Goal: Task Accomplishment & Management: Complete application form

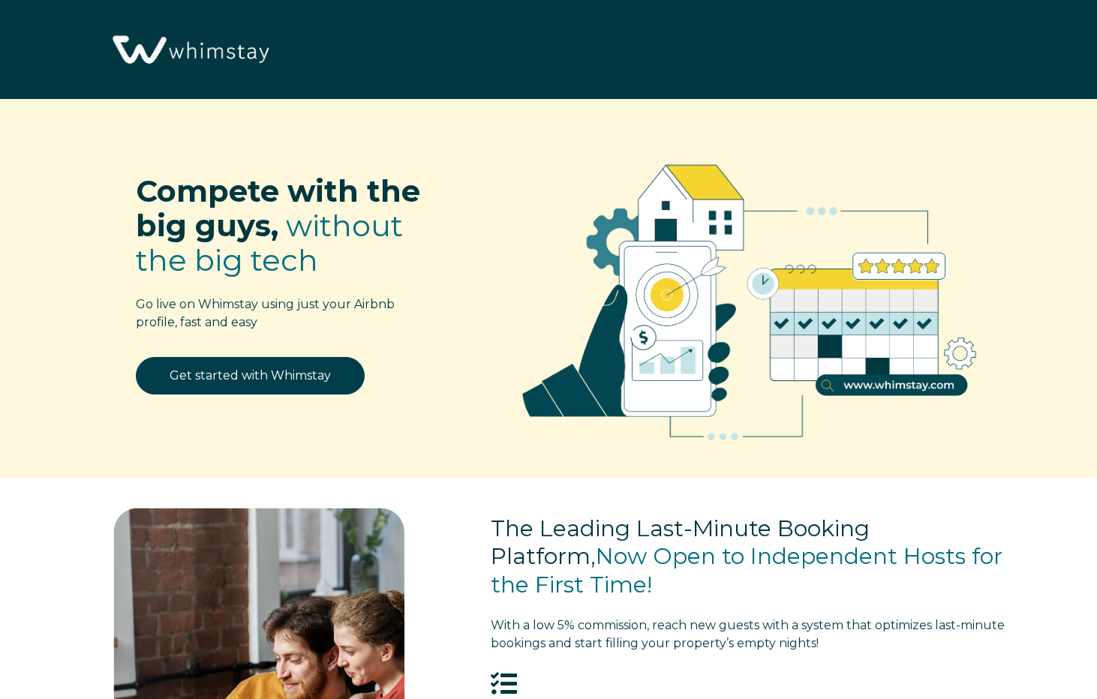
select select "US"
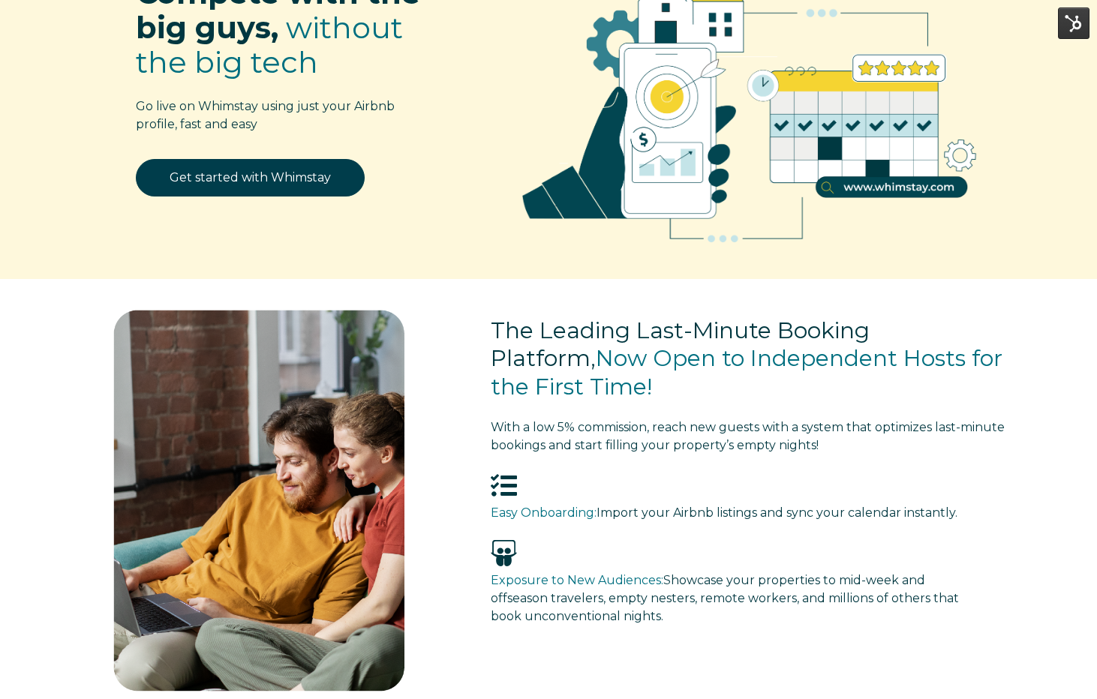
scroll to position [275, 0]
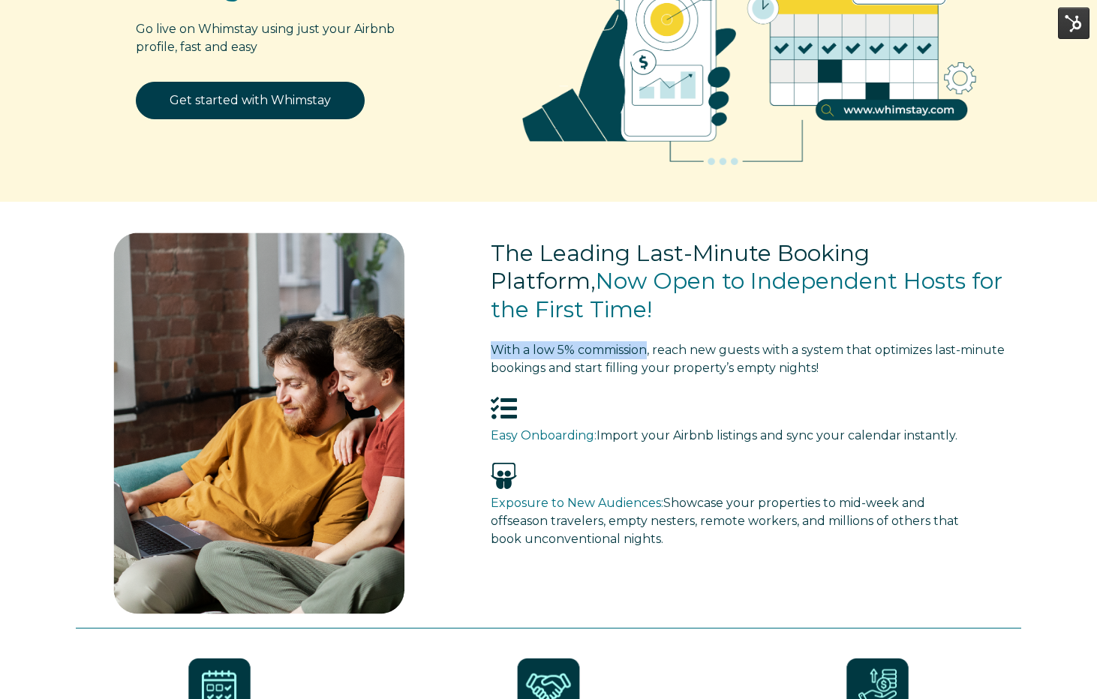
drag, startPoint x: 490, startPoint y: 353, endPoint x: 651, endPoint y: 350, distance: 160.6
click at [651, 350] on span "With a low 5% commission, reach new guests with a system that optimizes last-mi…" at bounding box center [748, 359] width 514 height 32
click at [531, 353] on span "With a low 5% commission, reach new guests with a system that optimizes last-mi…" at bounding box center [748, 359] width 514 height 32
drag, startPoint x: 521, startPoint y: 353, endPoint x: 575, endPoint y: 350, distance: 54.1
click at [575, 350] on span "With a low 5% commission, reach new guests with a system that optimizes last-mi…" at bounding box center [748, 359] width 514 height 32
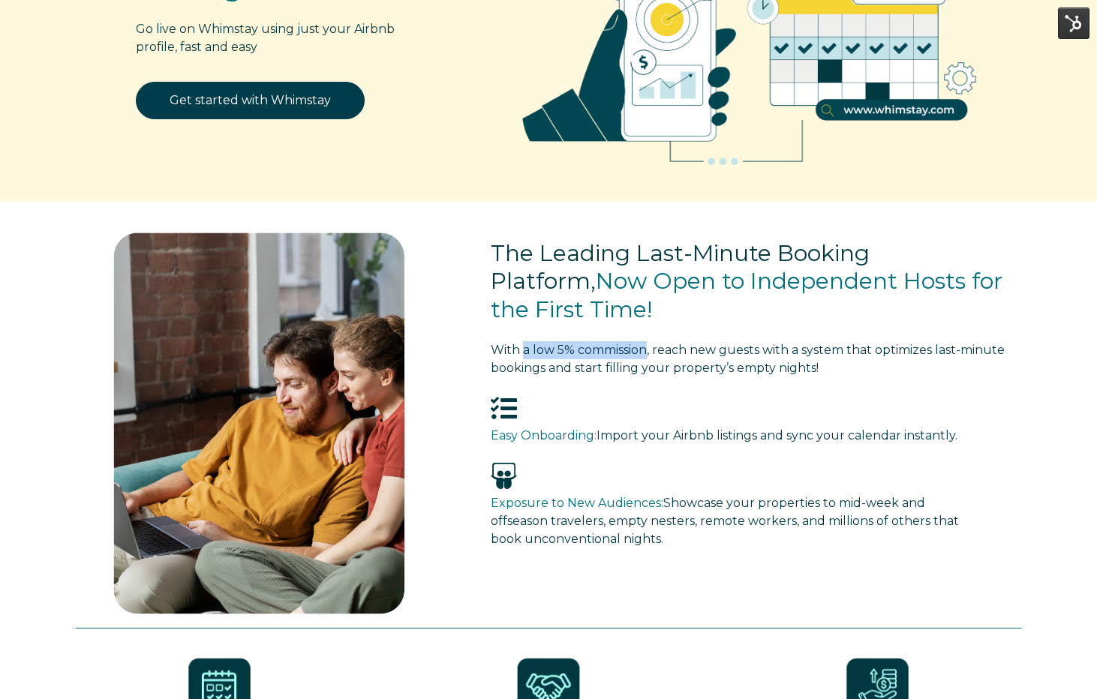
drag, startPoint x: 522, startPoint y: 352, endPoint x: 649, endPoint y: 351, distance: 126.8
click at [649, 351] on span "With a low 5% commission, reach new guests with a system that optimizes last-mi…" at bounding box center [748, 359] width 514 height 32
copy span "a low 5% commission"
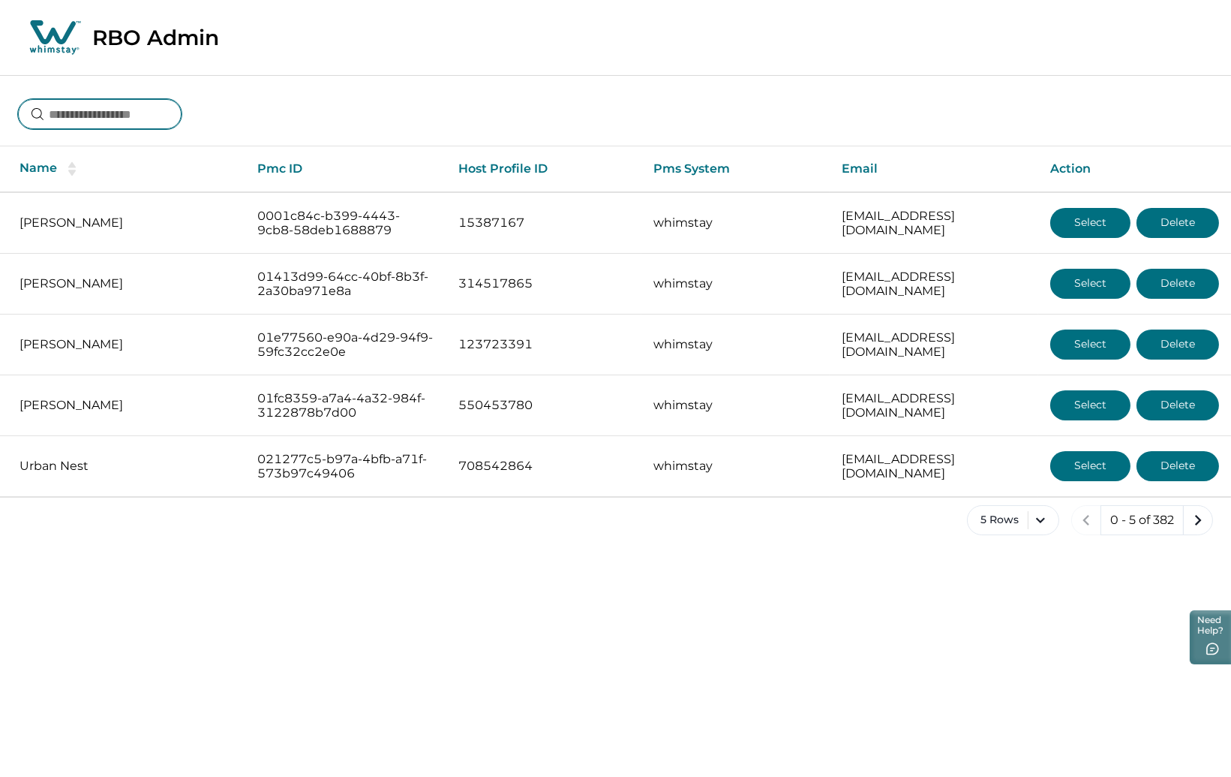
click at [110, 118] on input at bounding box center [100, 114] width 164 height 30
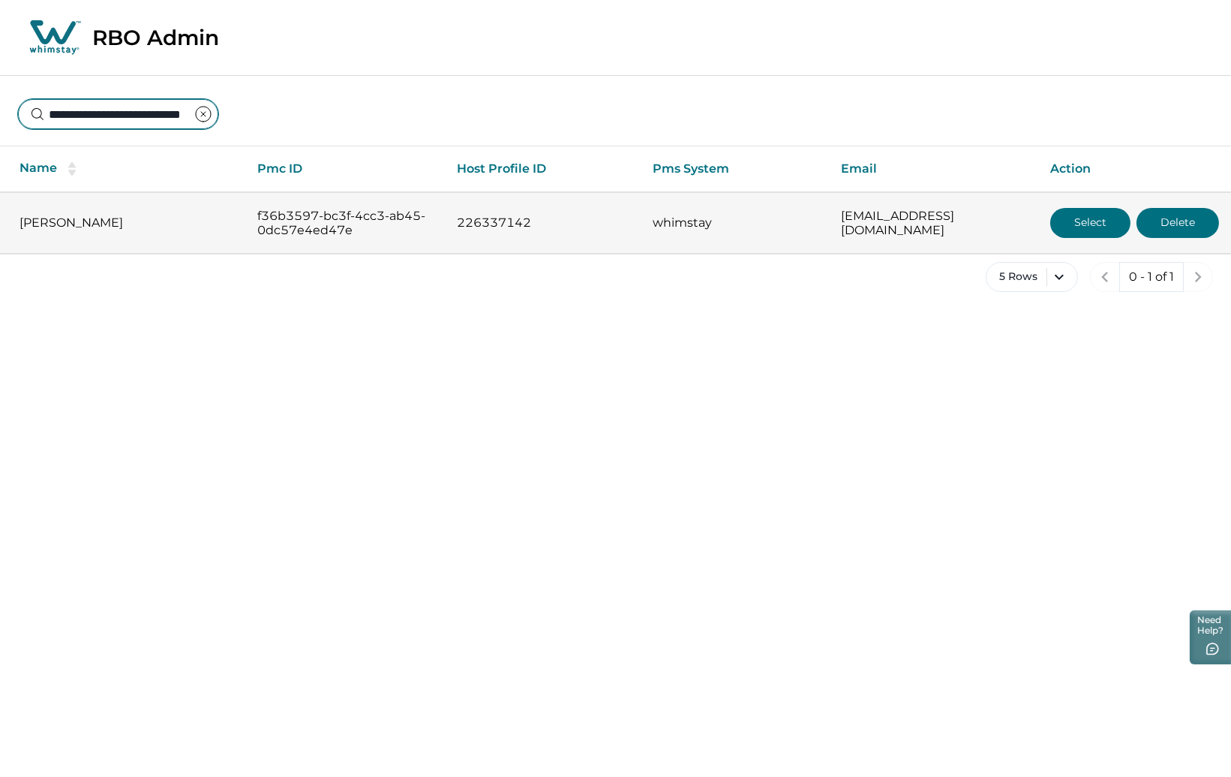
type input "**********"
click at [1078, 219] on button "Select" at bounding box center [1090, 223] width 80 height 30
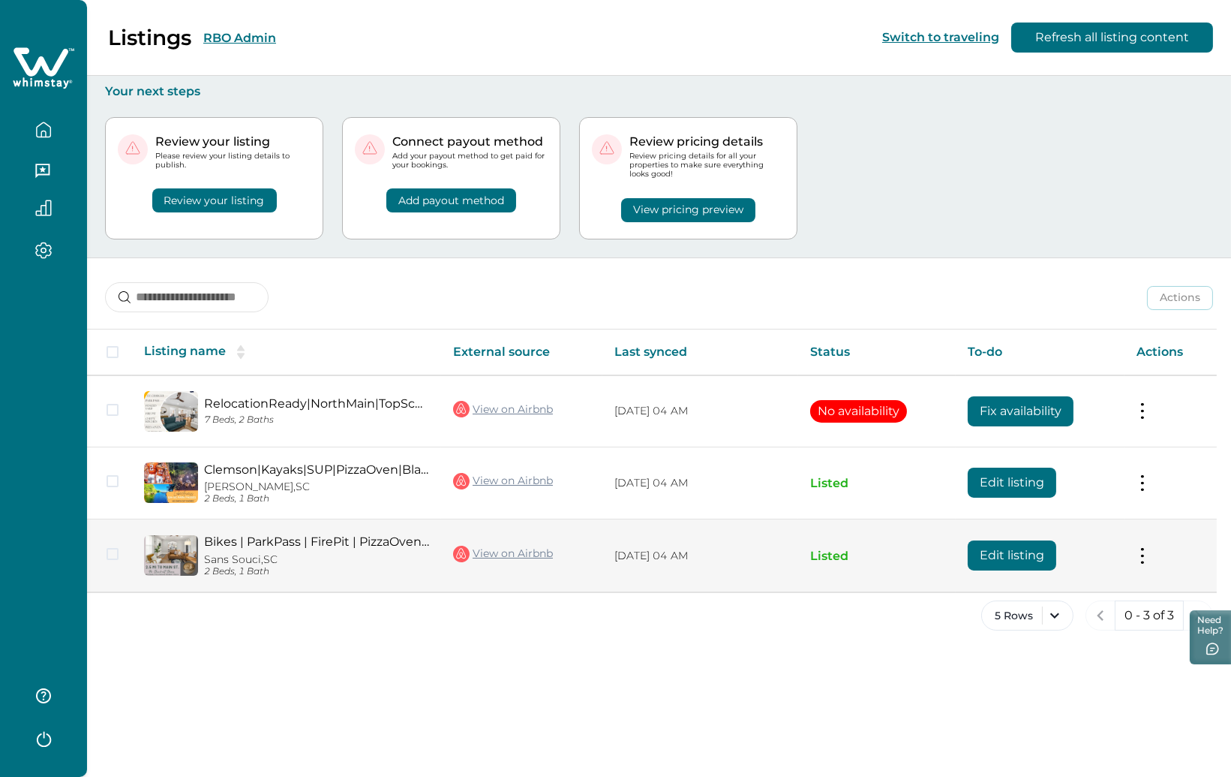
click at [1018, 551] on button "Edit listing" at bounding box center [1012, 555] width 89 height 30
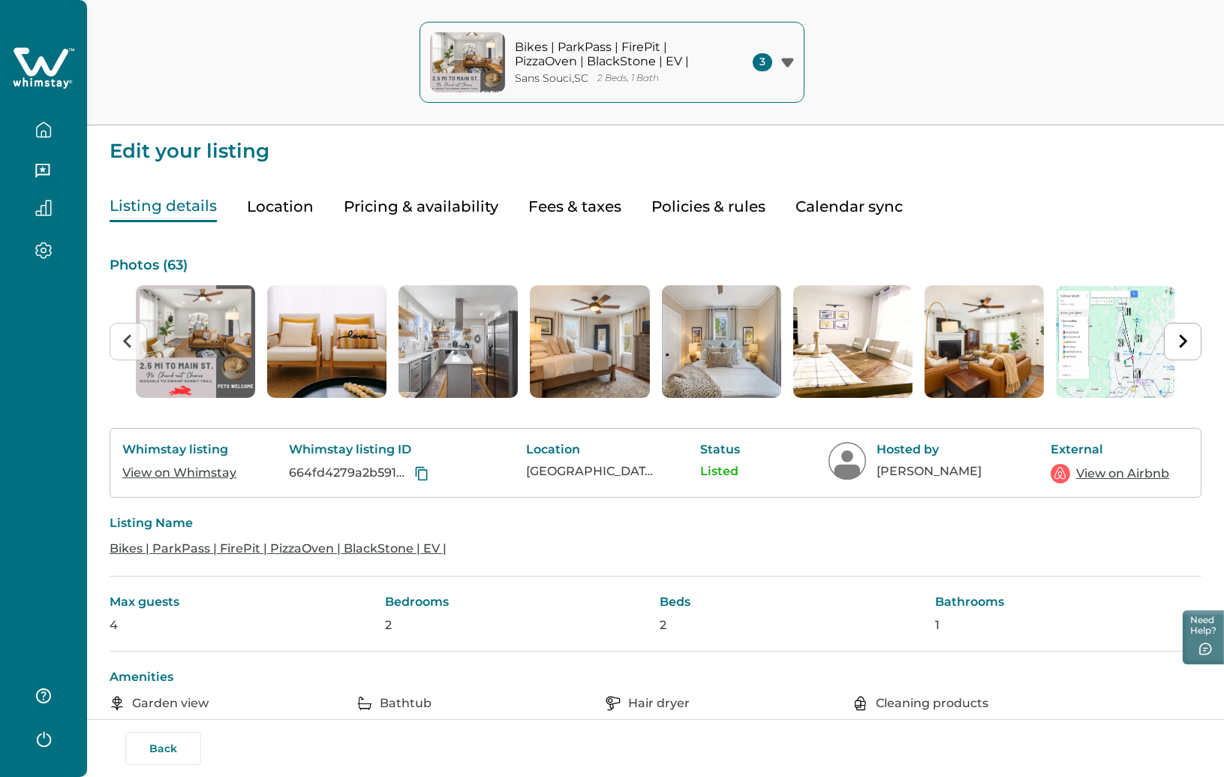
click at [413, 204] on button "Pricing & availability" at bounding box center [421, 206] width 155 height 31
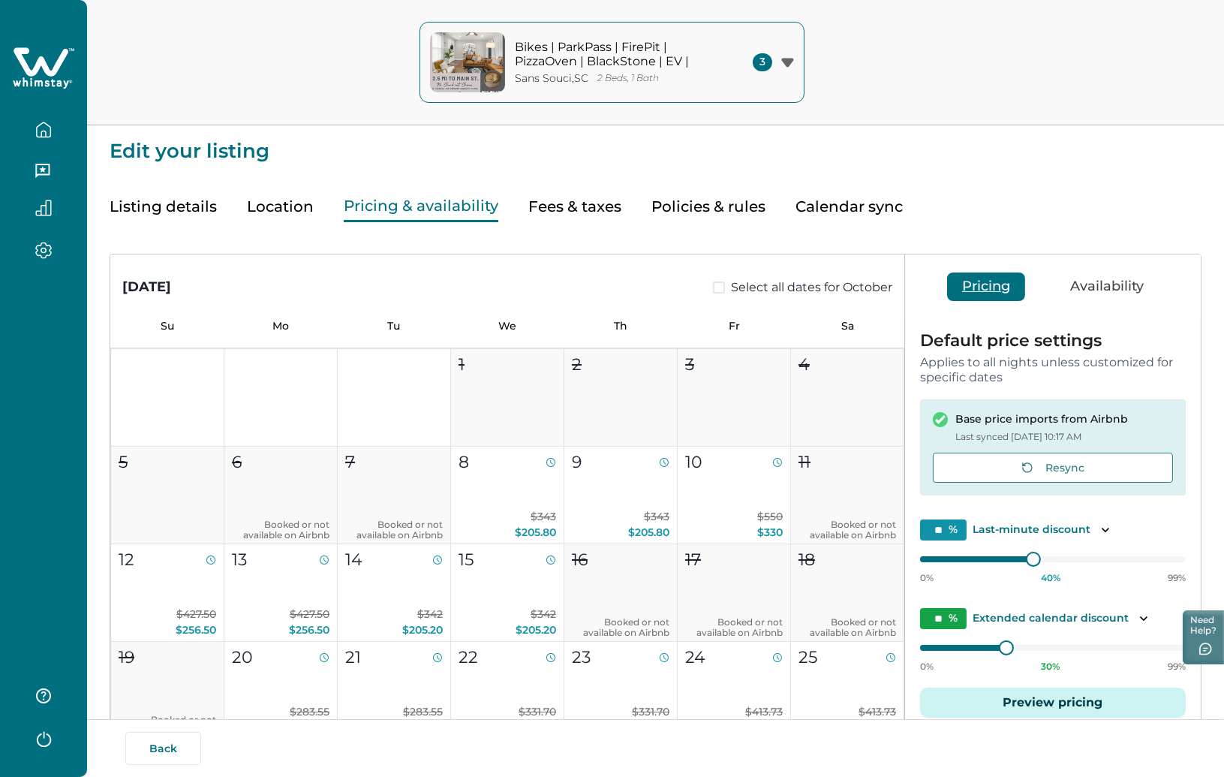
click at [1091, 277] on button "Availability" at bounding box center [1107, 286] width 104 height 29
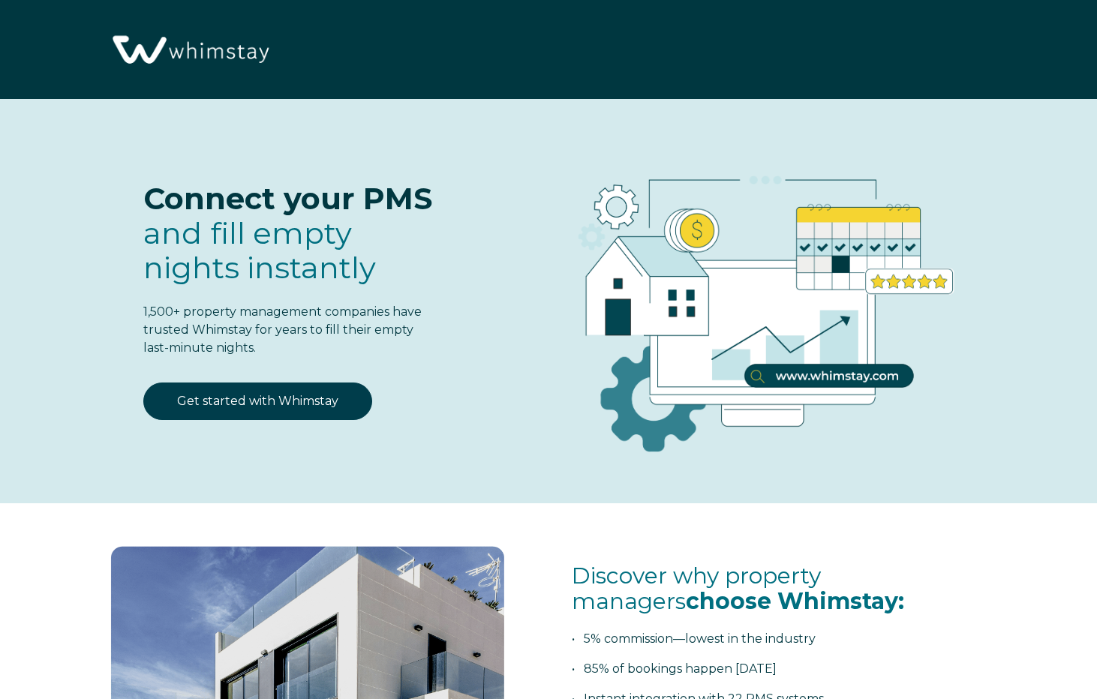
select select "US"
select select "Standard"
click at [218, 47] on img at bounding box center [189, 51] width 169 height 86
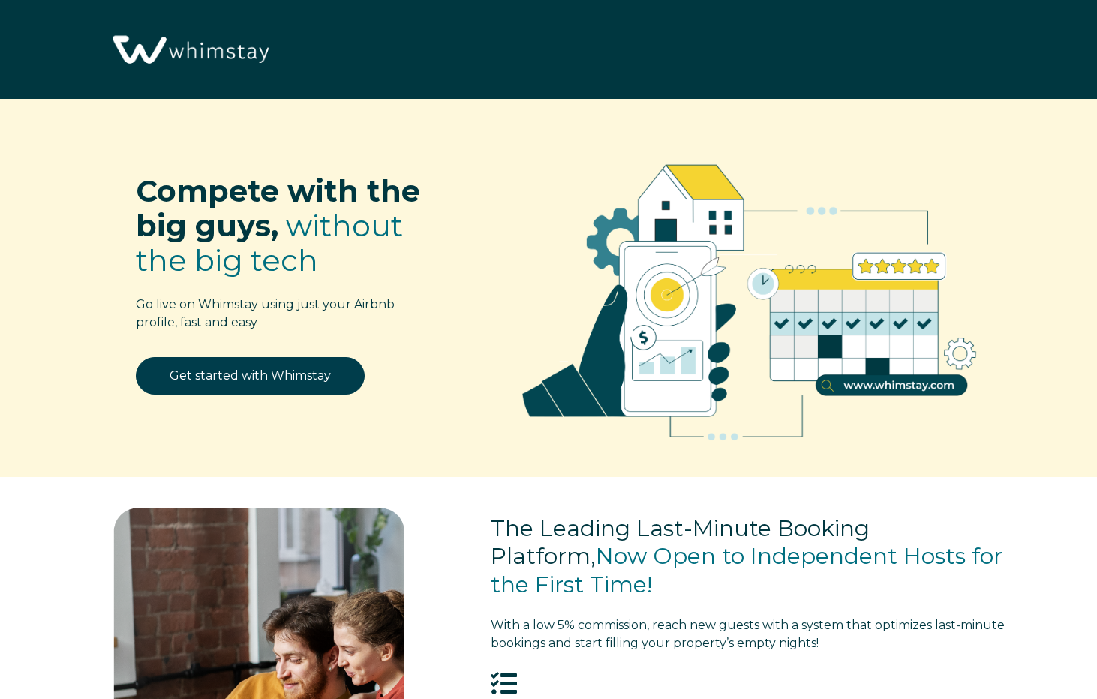
select select "US"
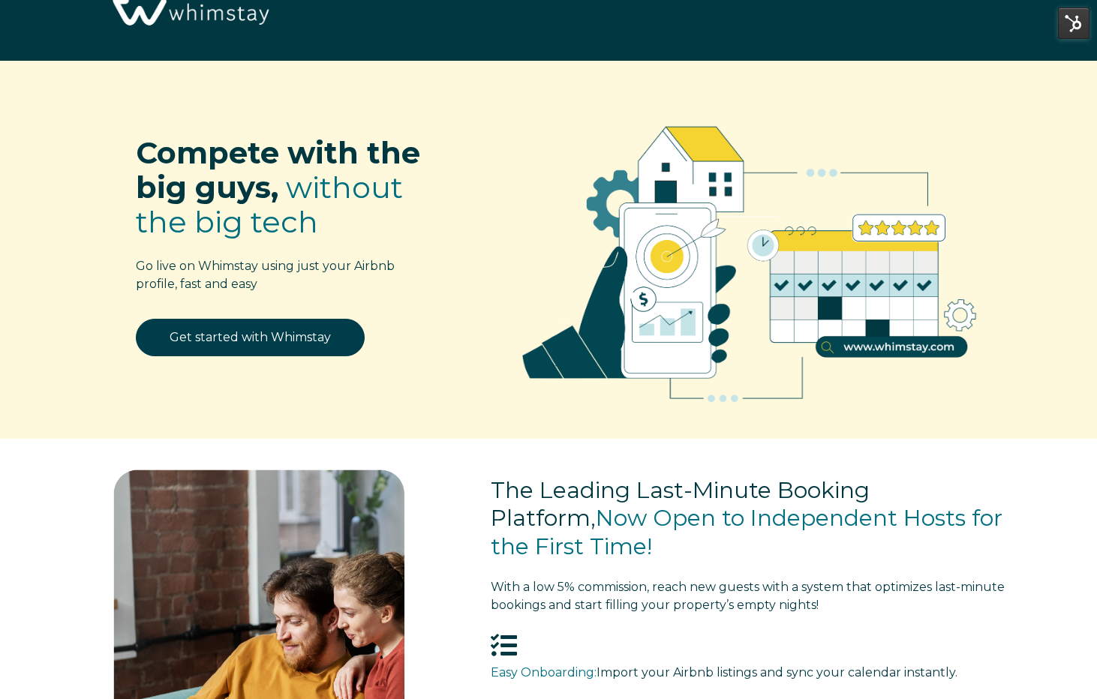
scroll to position [76, 0]
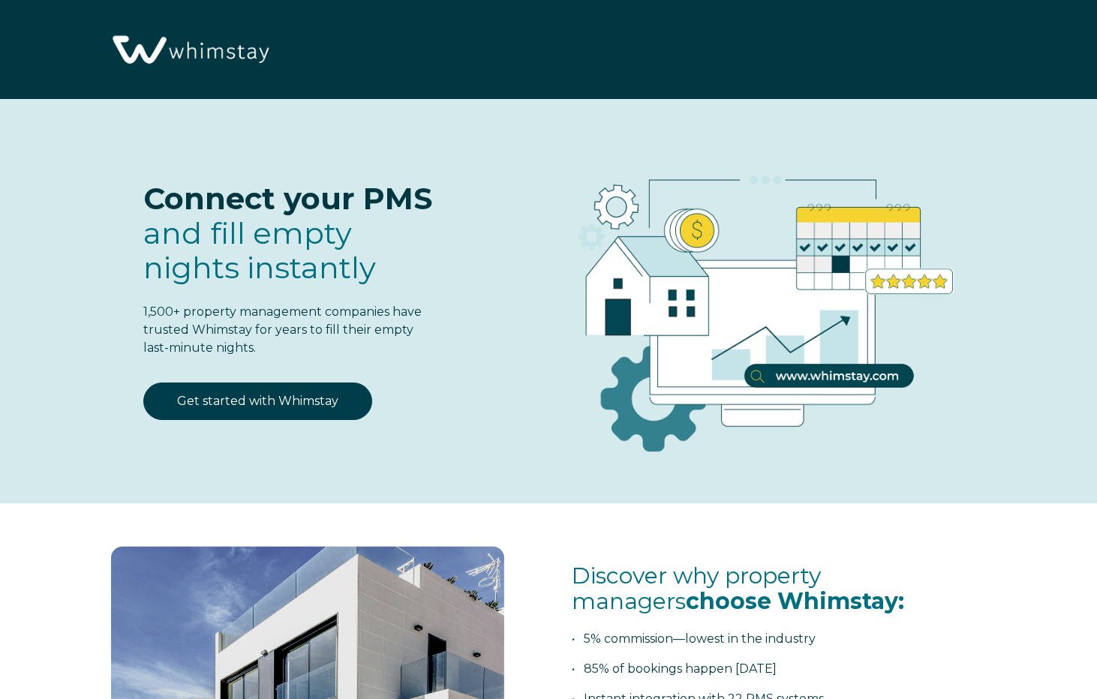
select select "US"
select select "Standard"
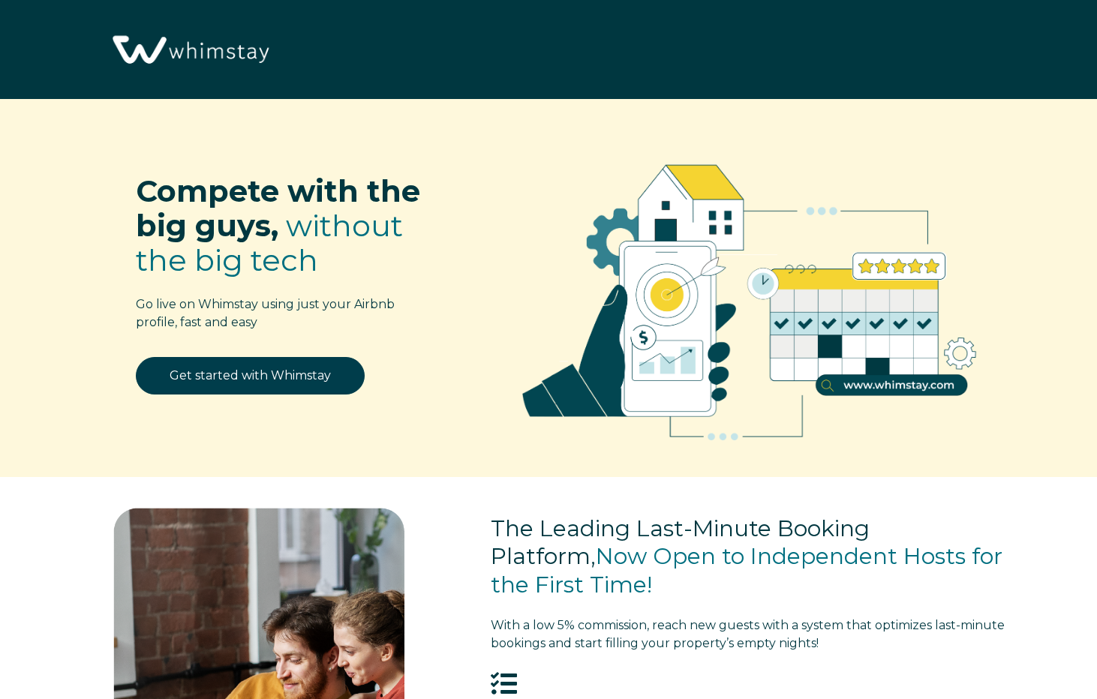
select select "US"
